Goal: Transaction & Acquisition: Register for event/course

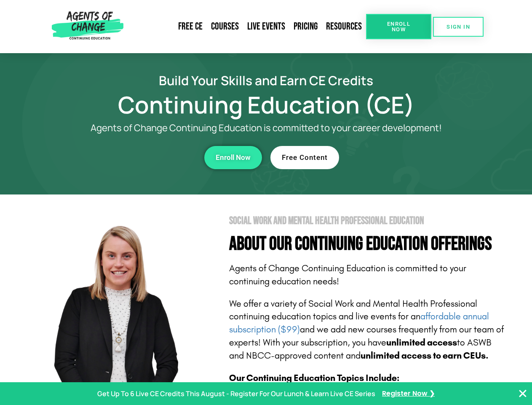
click at [266, 202] on section "Social Work and Mental Health Professional Education About Our Continuing Educa…" at bounding box center [266, 371] width 532 height 354
click at [399, 27] on span "Enroll Now" at bounding box center [399, 26] width 38 height 11
click at [458, 27] on span "SIGN IN" at bounding box center [459, 26] width 24 height 5
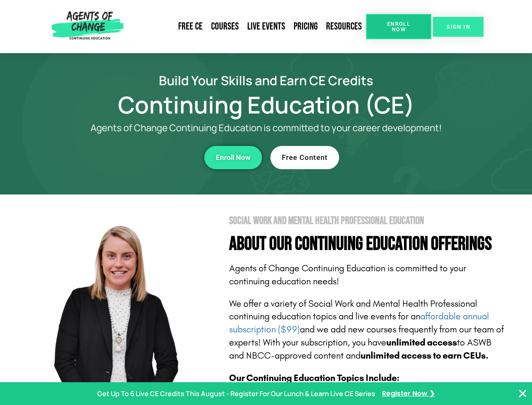
click at [146, 157] on div "Enroll Now" at bounding box center [146, 157] width 232 height 23
click at [233, 157] on span "Enroll Now" at bounding box center [233, 157] width 35 height 7
click at [386, 157] on div "Free Content" at bounding box center [387, 157] width 232 height 23
